Goal: Information Seeking & Learning: Learn about a topic

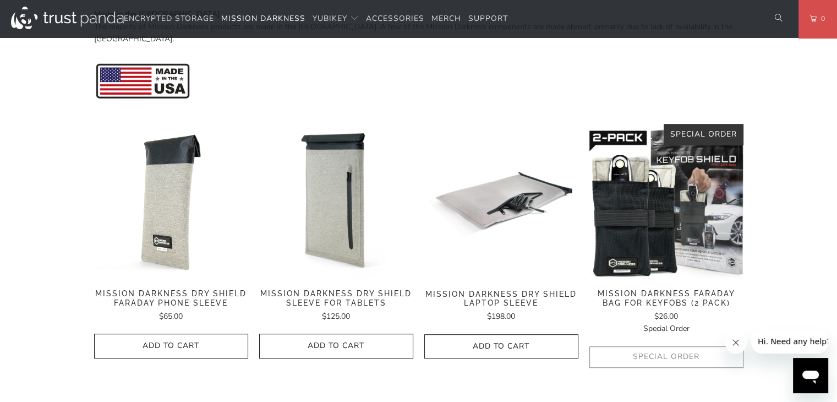
scroll to position [550, 0]
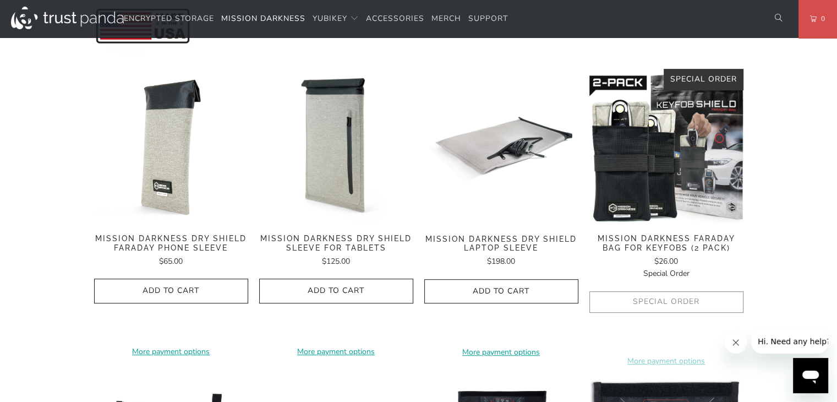
click at [150, 234] on span "Mission Darkness Dry Shield Faraday Phone Sleeve" at bounding box center [171, 243] width 154 height 19
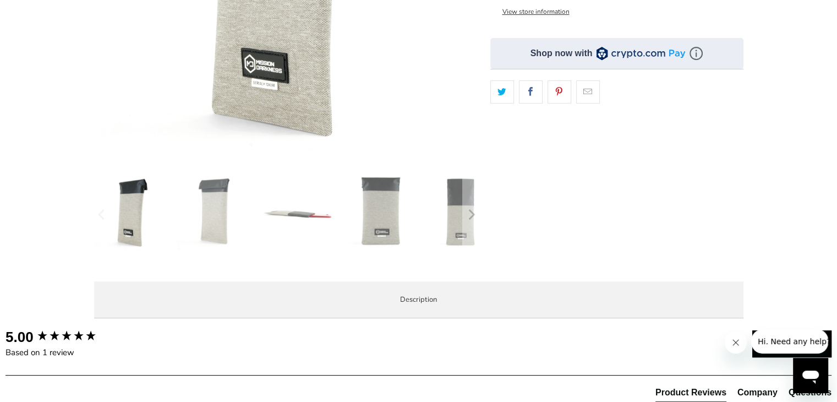
scroll to position [495, 0]
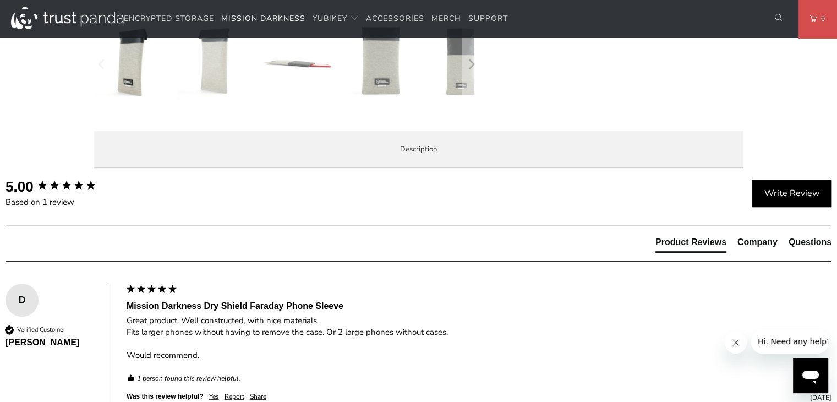
click at [0, 0] on span "Product Features" at bounding box center [0, 0] width 0 height 0
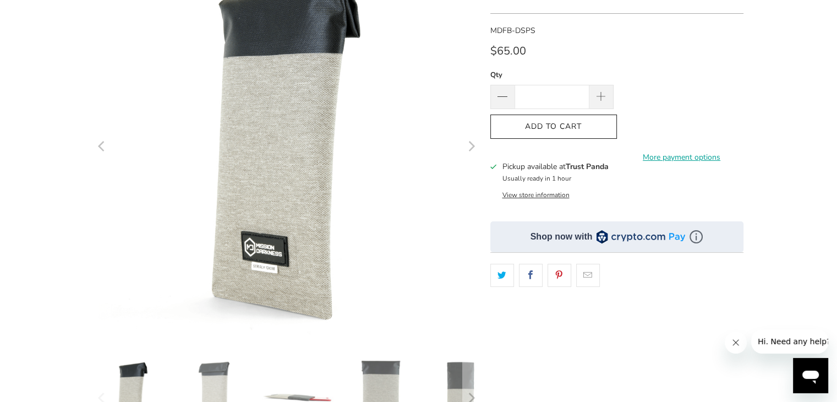
scroll to position [0, 0]
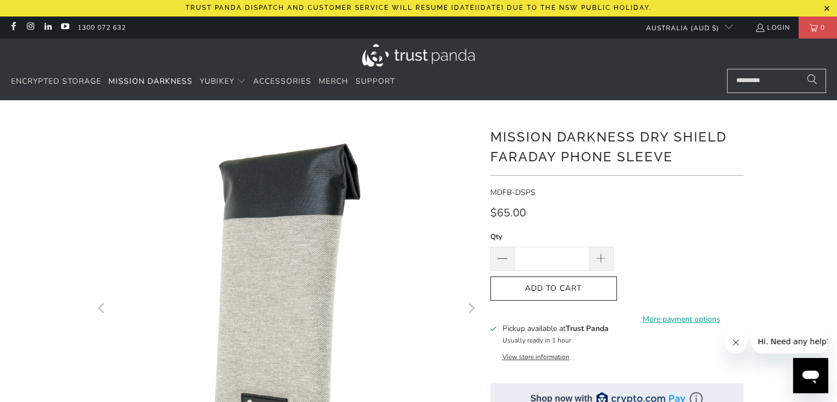
click at [664, 151] on h1 "Mission Darkness Dry Shield Faraday Phone Sleeve" at bounding box center [616, 146] width 253 height 42
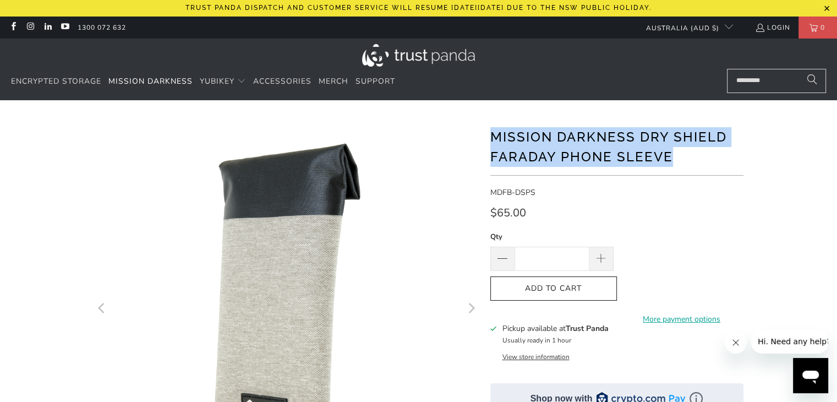
drag, startPoint x: 669, startPoint y: 152, endPoint x: 484, endPoint y: 136, distance: 186.1
click at [484, 136] on div at bounding box center [419, 394] width 660 height 555
copy h1 "Mission Darkness Dry Shield Faraday Phone Sleeve"
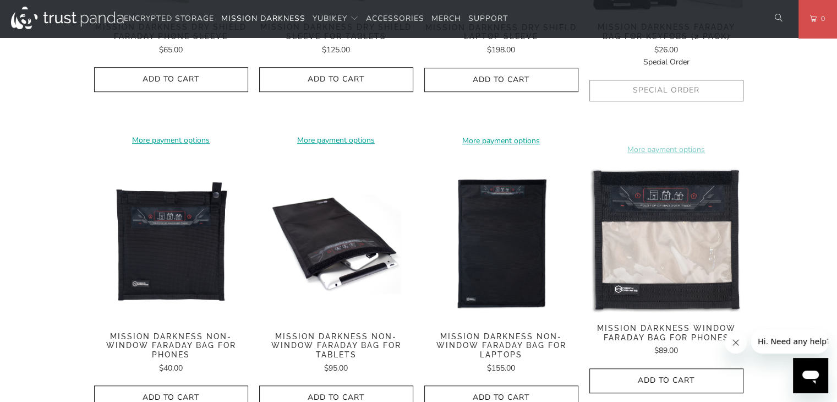
scroll to position [825, 0]
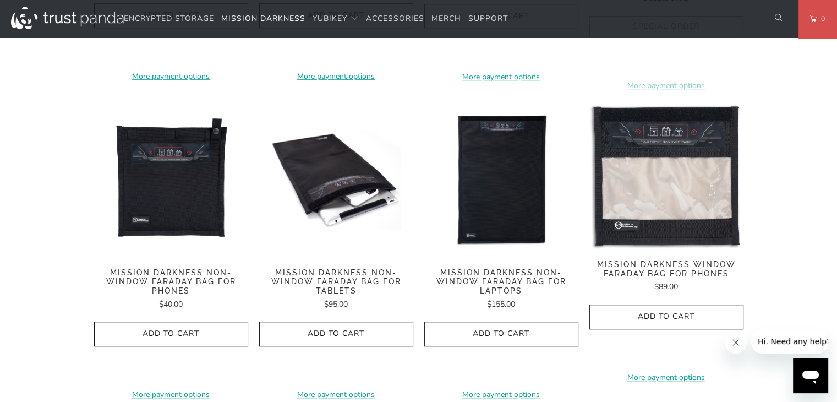
click at [636, 260] on span "Mission Darkness Window Faraday Bag for Phones" at bounding box center [666, 269] width 154 height 19
click at [680, 222] on img at bounding box center [666, 176] width 154 height 146
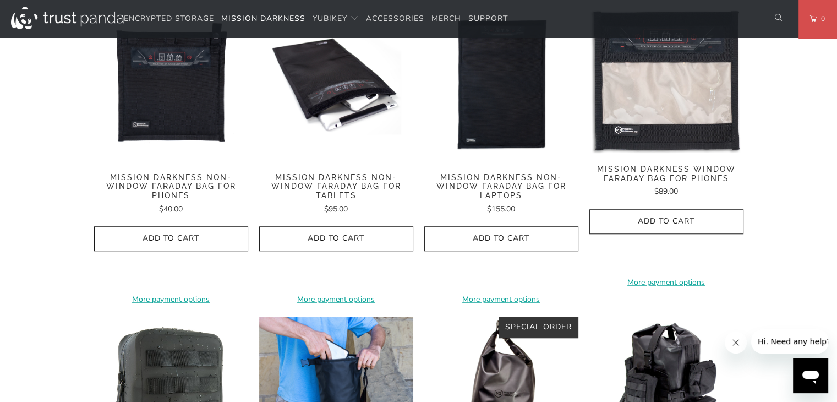
scroll to position [935, 0]
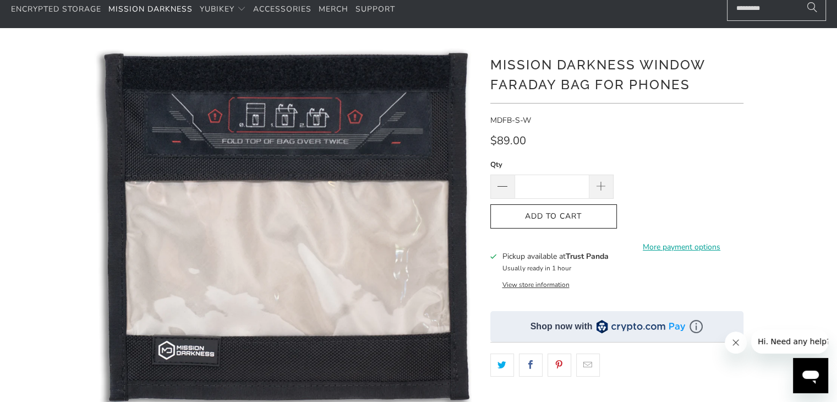
scroll to position [55, 0]
